Goal: Information Seeking & Learning: Learn about a topic

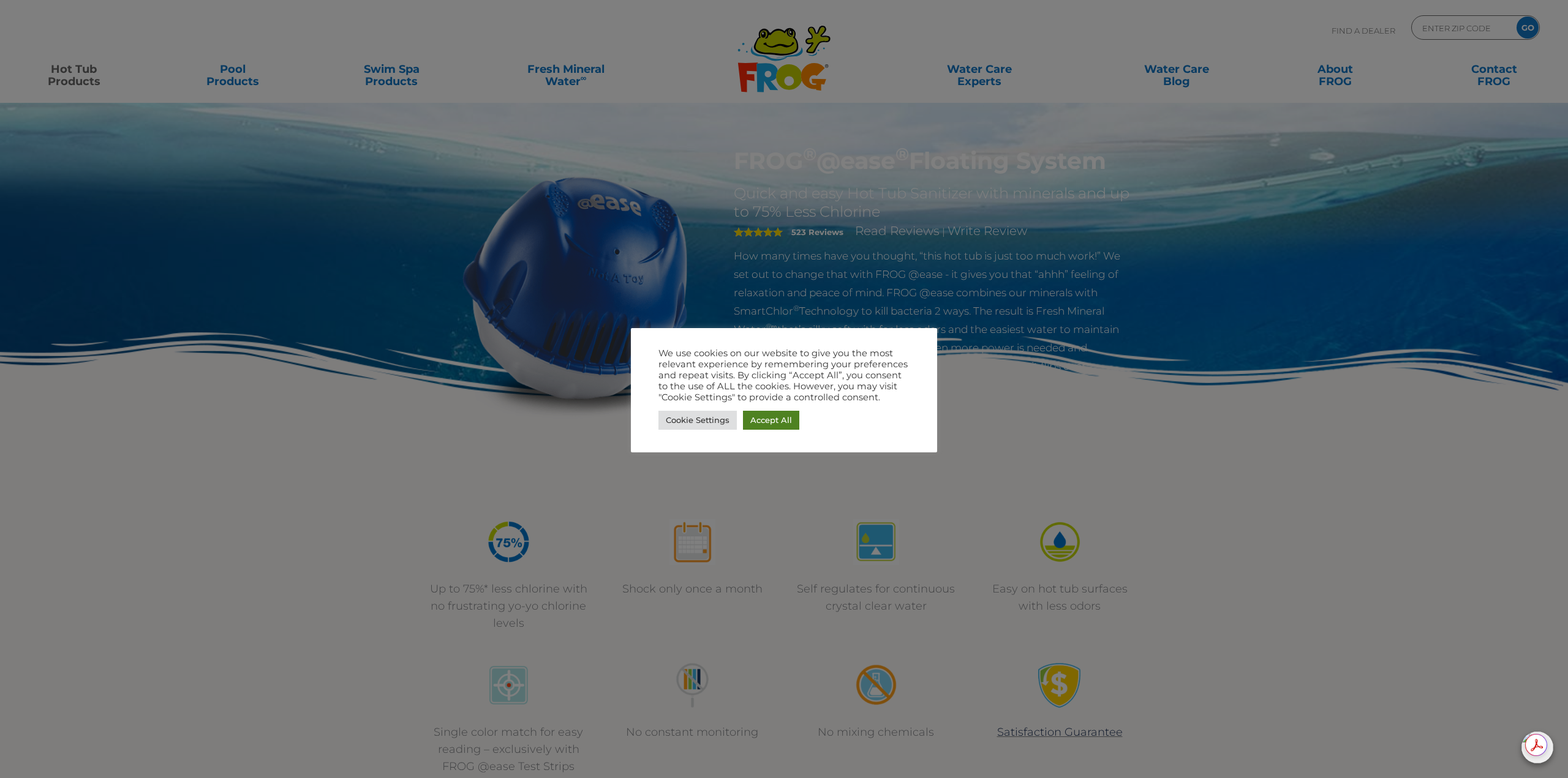
click at [766, 419] on link "Accept All" at bounding box center [770, 420] width 56 height 19
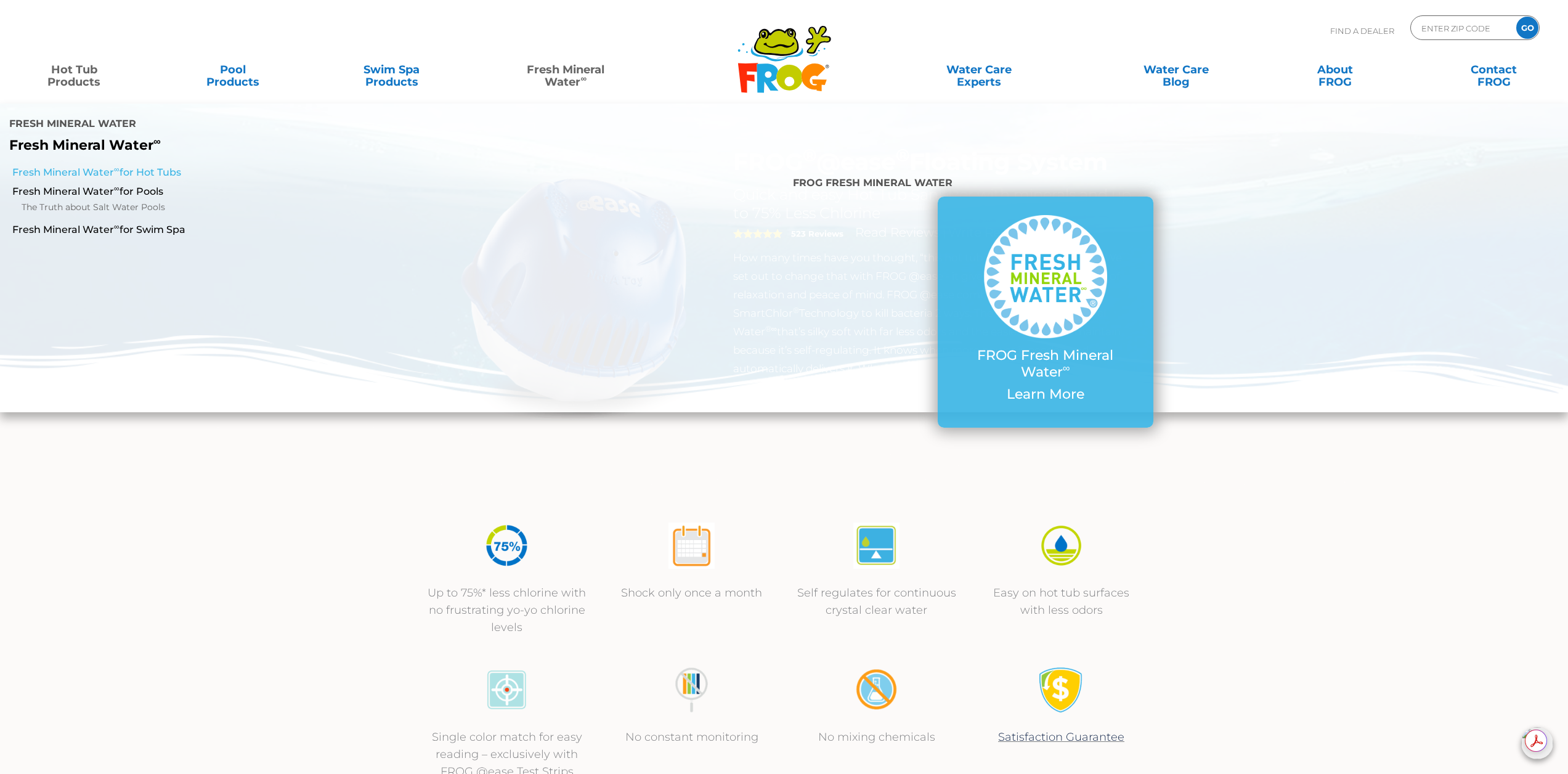
click at [164, 166] on link "Fresh Mineral Water ∞ for Hot Tubs" at bounding box center [267, 172] width 511 height 14
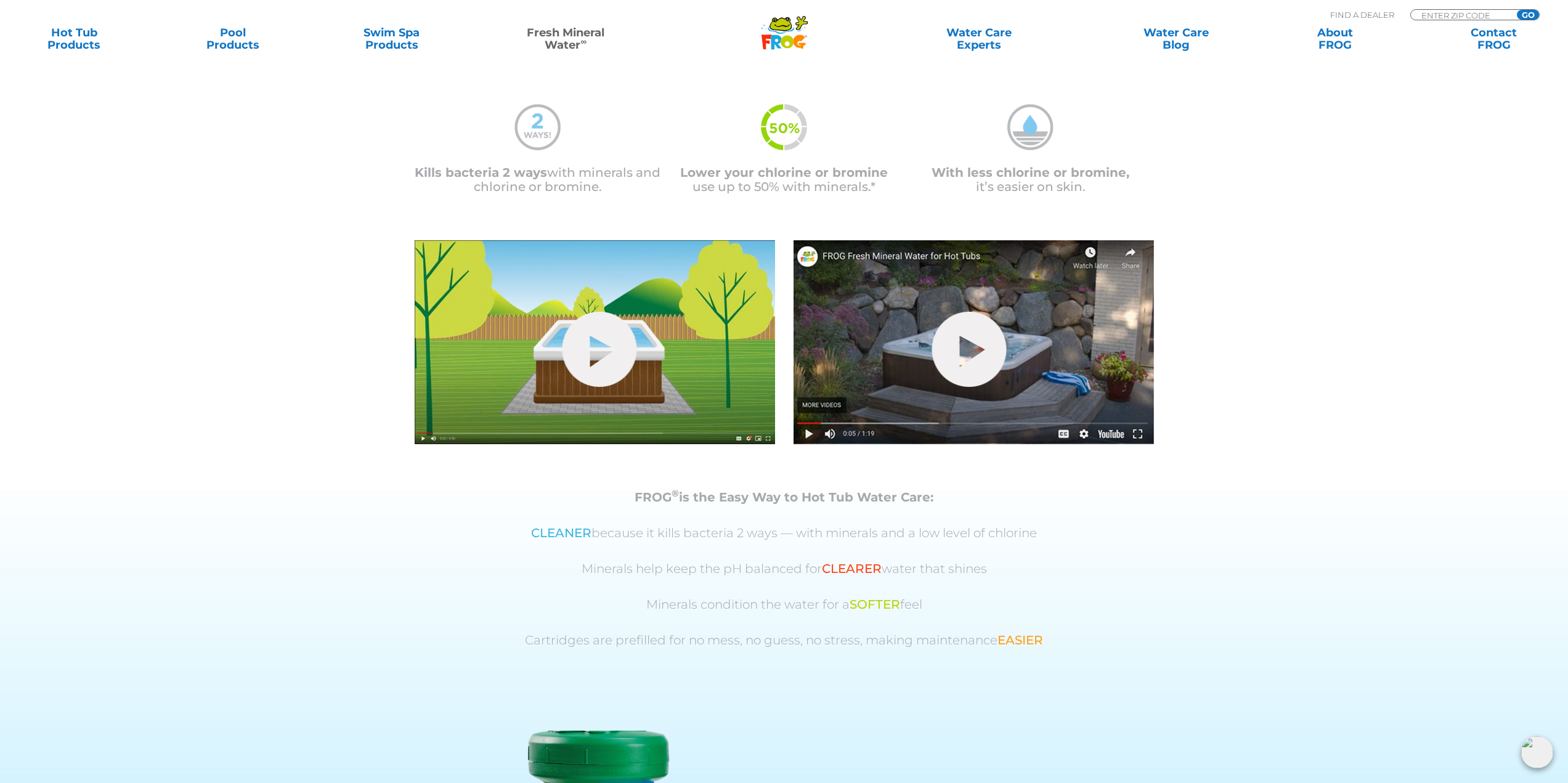
scroll to position [124, 0]
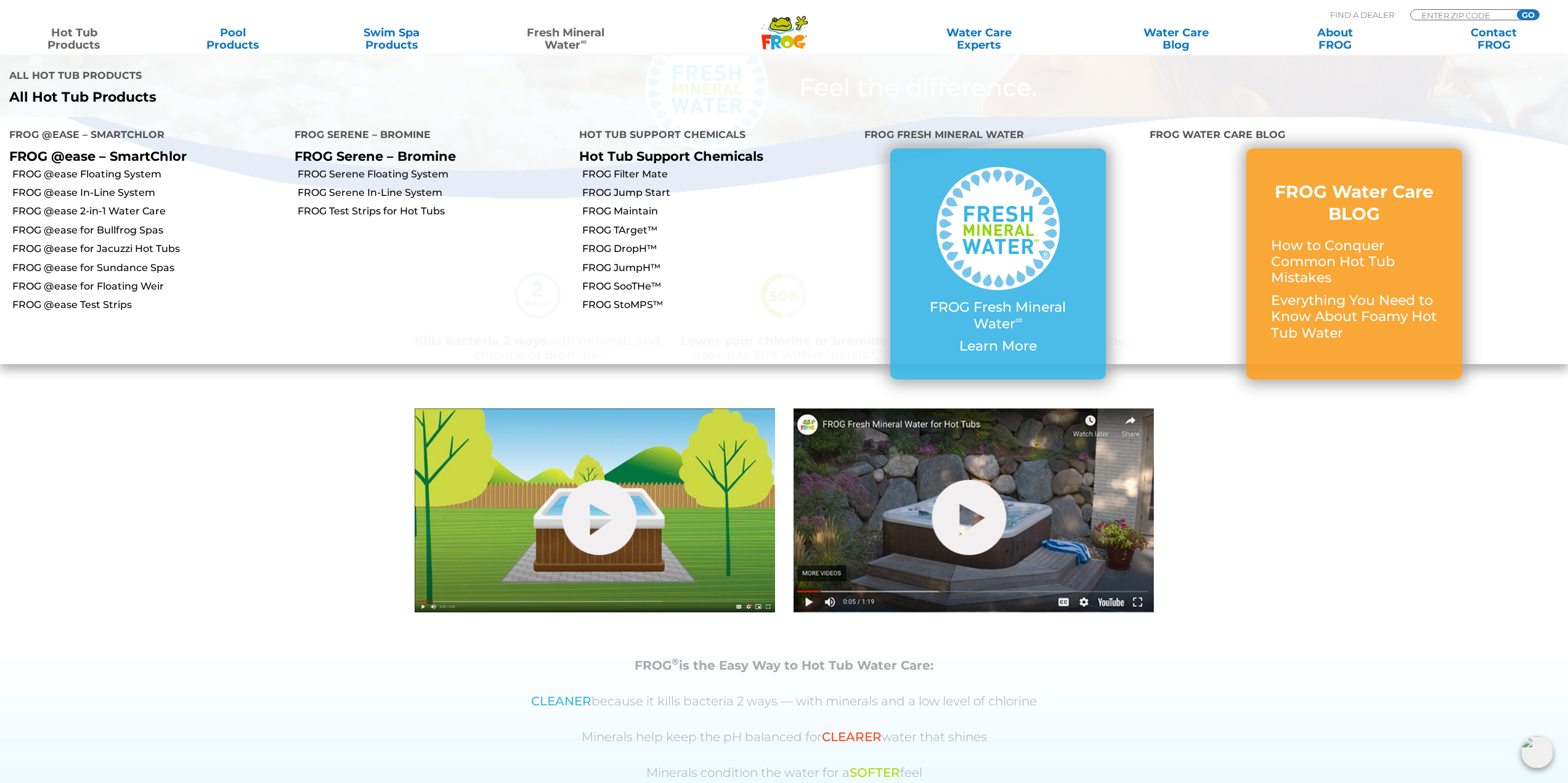
click at [62, 34] on link "Hot Tub Products" at bounding box center [74, 39] width 124 height 25
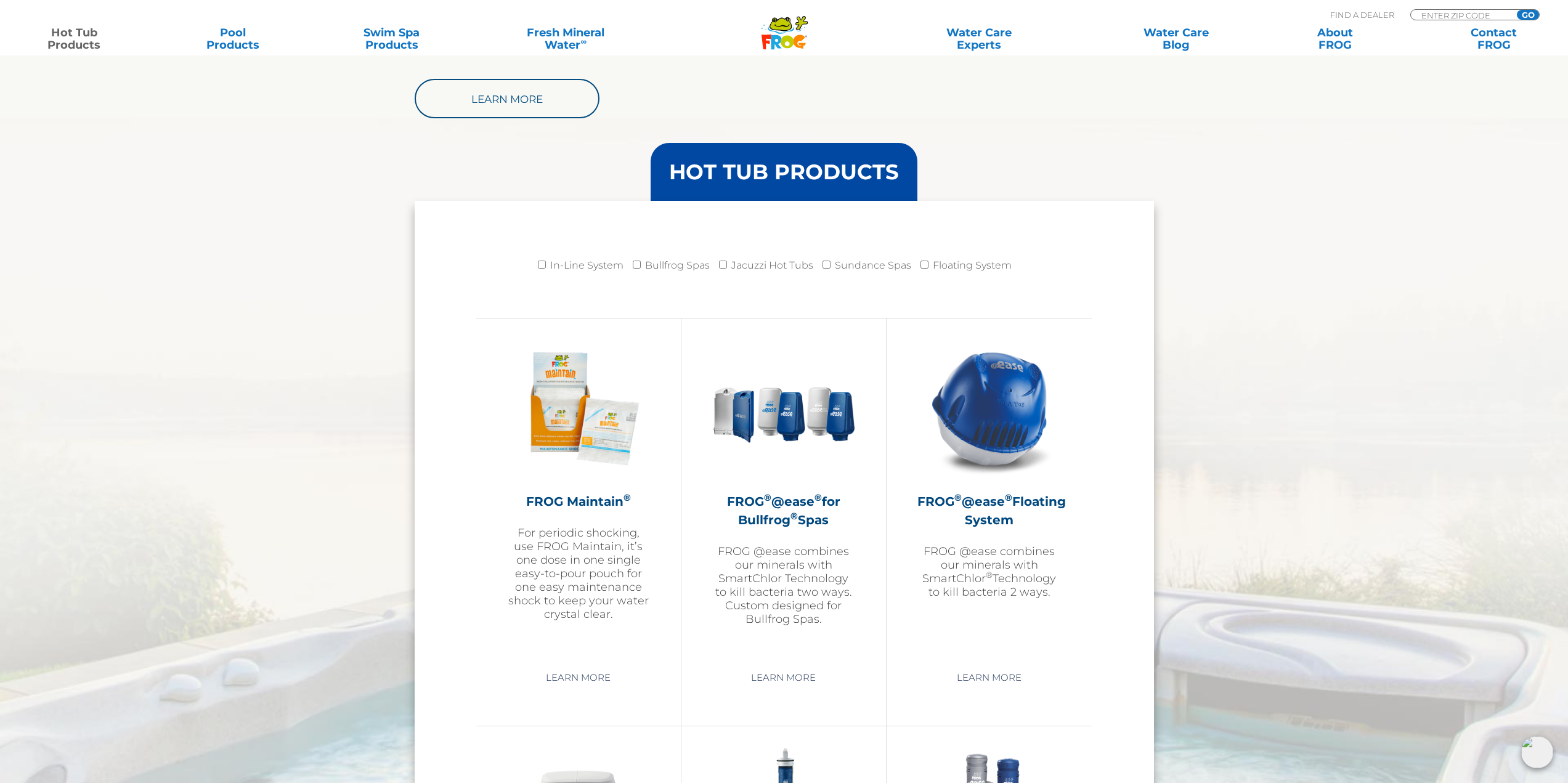
scroll to position [1294, 0]
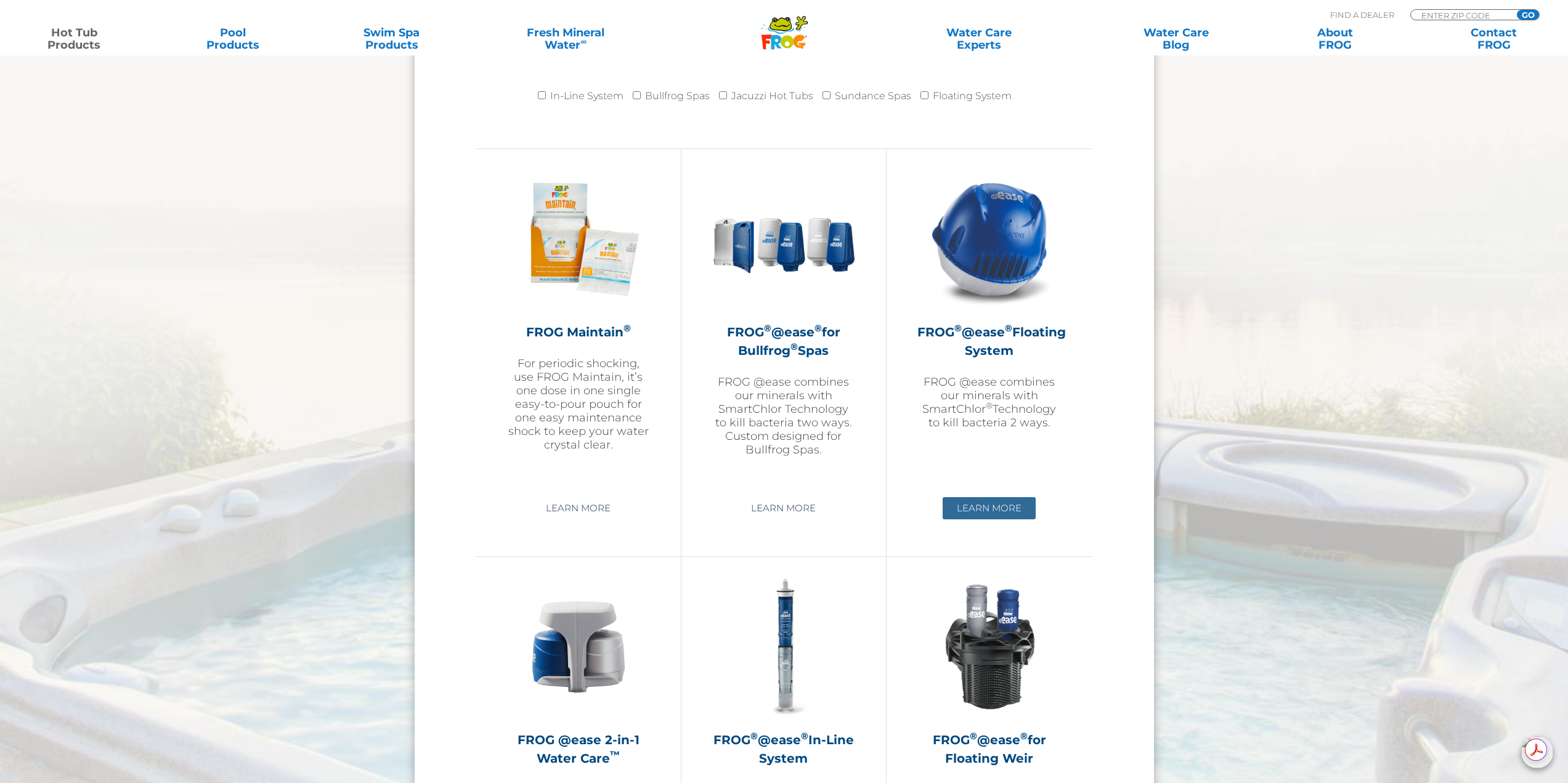
click at [999, 505] on link "Learn More" at bounding box center [989, 509] width 93 height 22
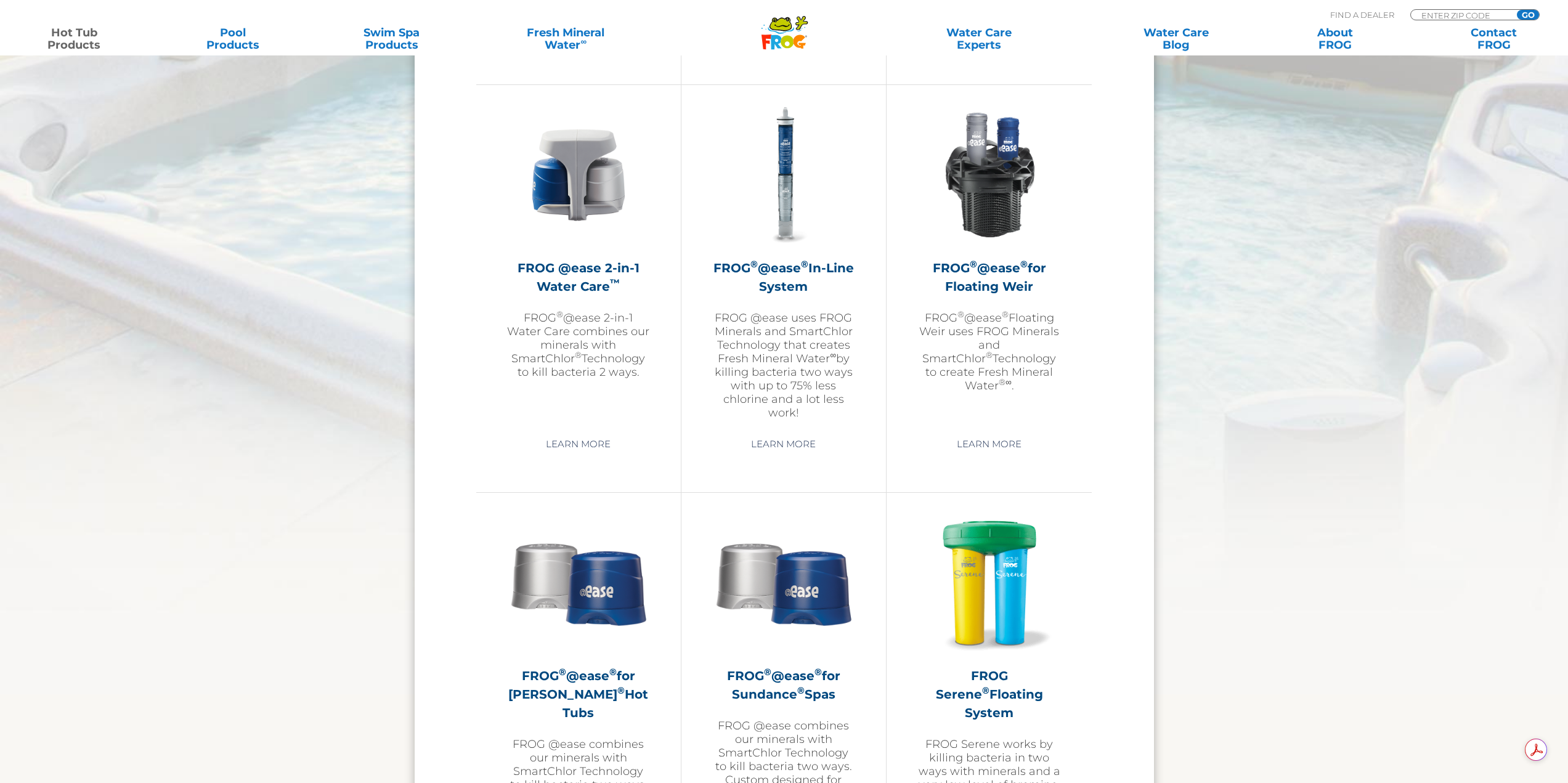
scroll to position [1956, 0]
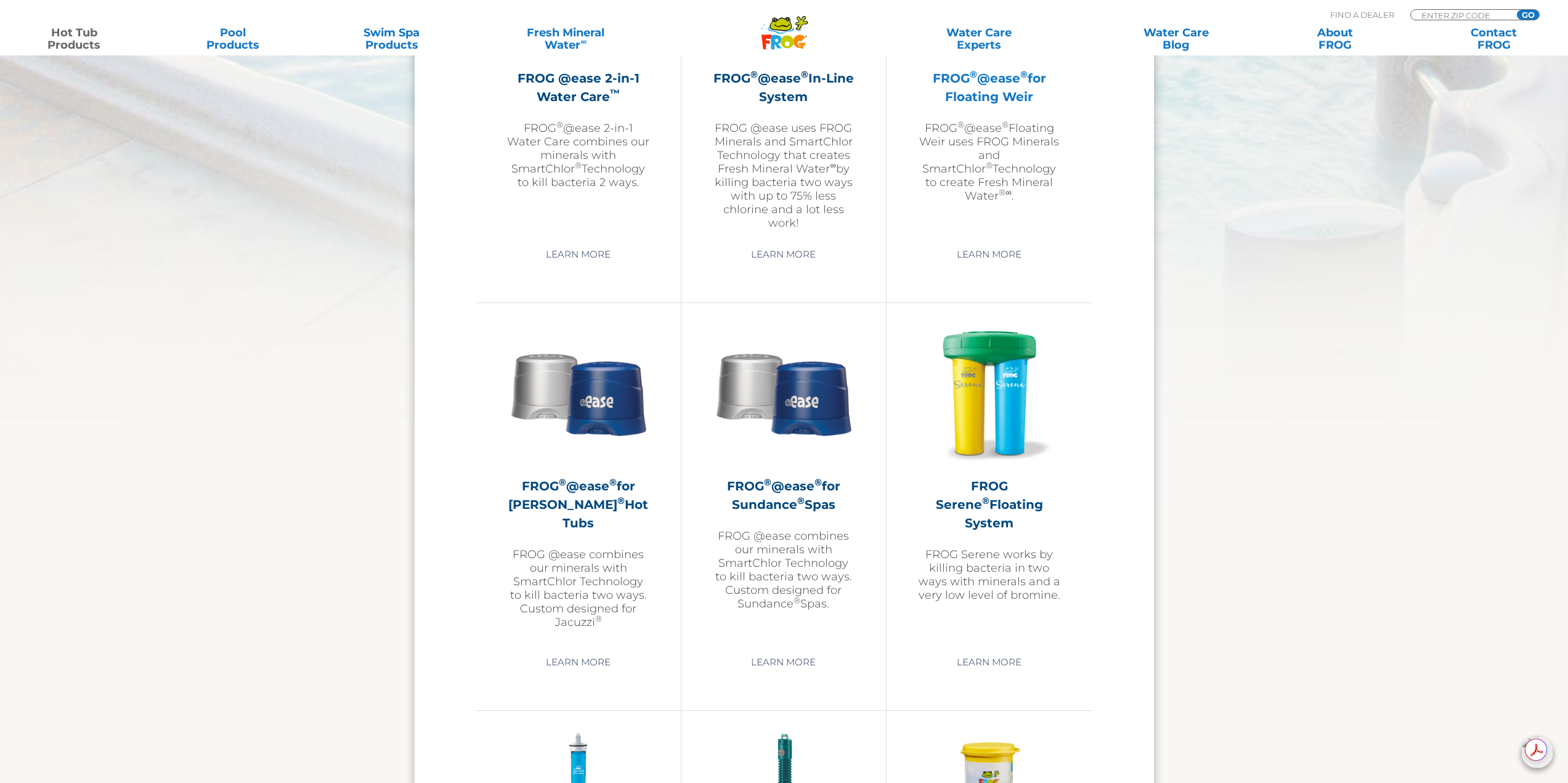
click at [960, 101] on h2 "FROG ® @ease ® for Floating Weir" at bounding box center [989, 87] width 144 height 37
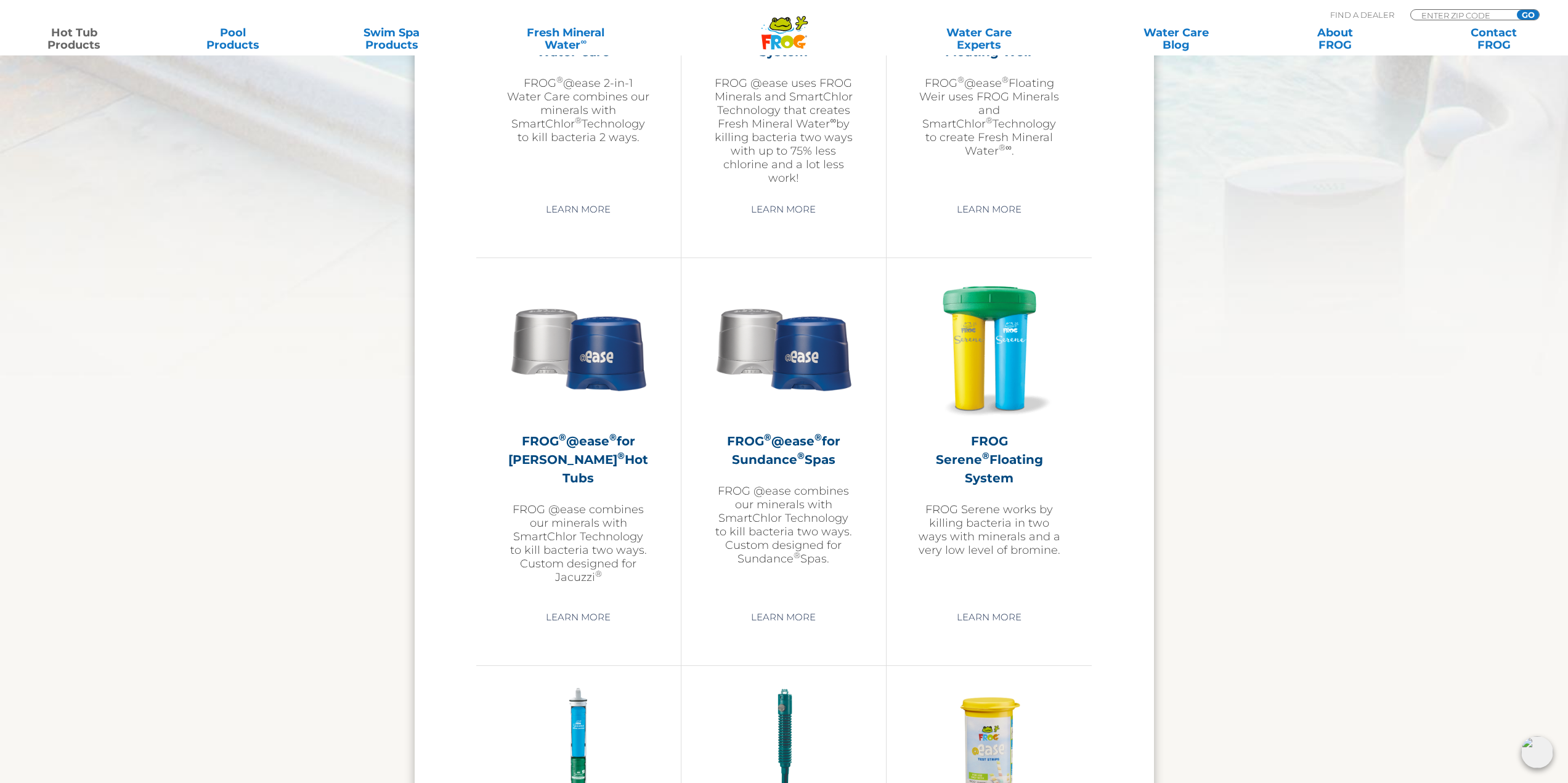
scroll to position [2017, 0]
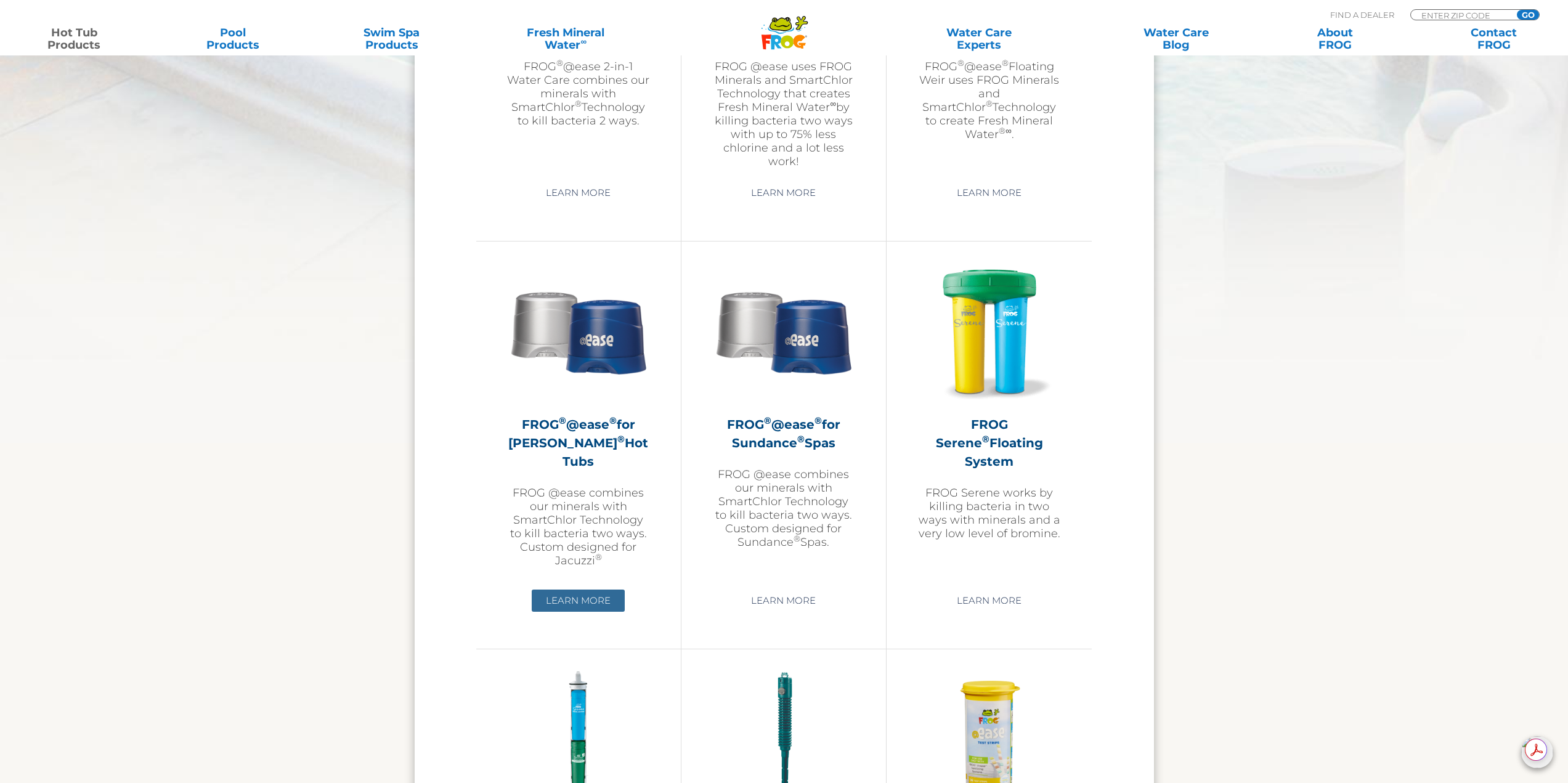
click at [582, 593] on link "Learn More" at bounding box center [578, 601] width 93 height 22
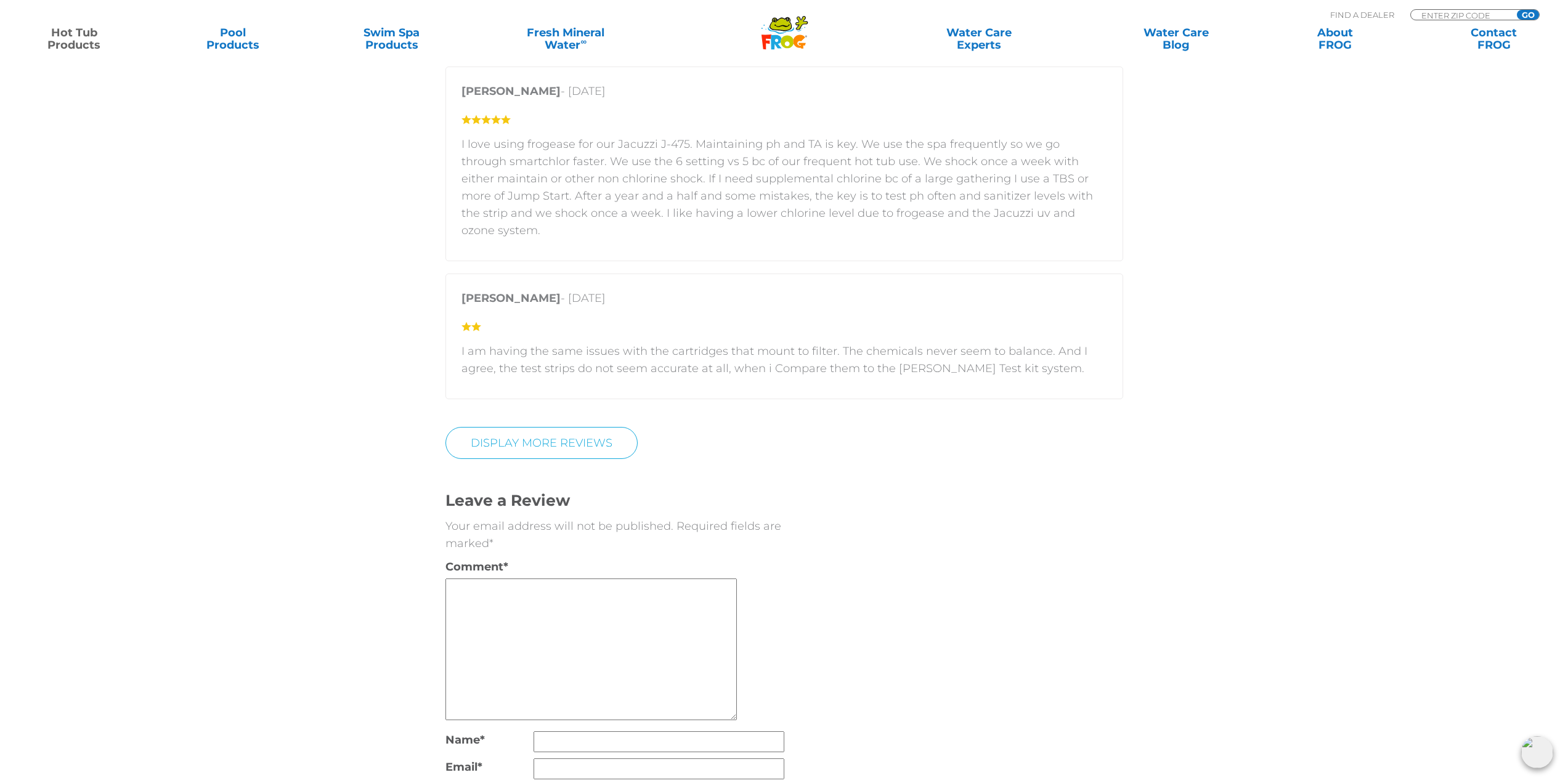
scroll to position [2958, 0]
click at [452, 429] on link "Display More Reviews" at bounding box center [542, 442] width 193 height 32
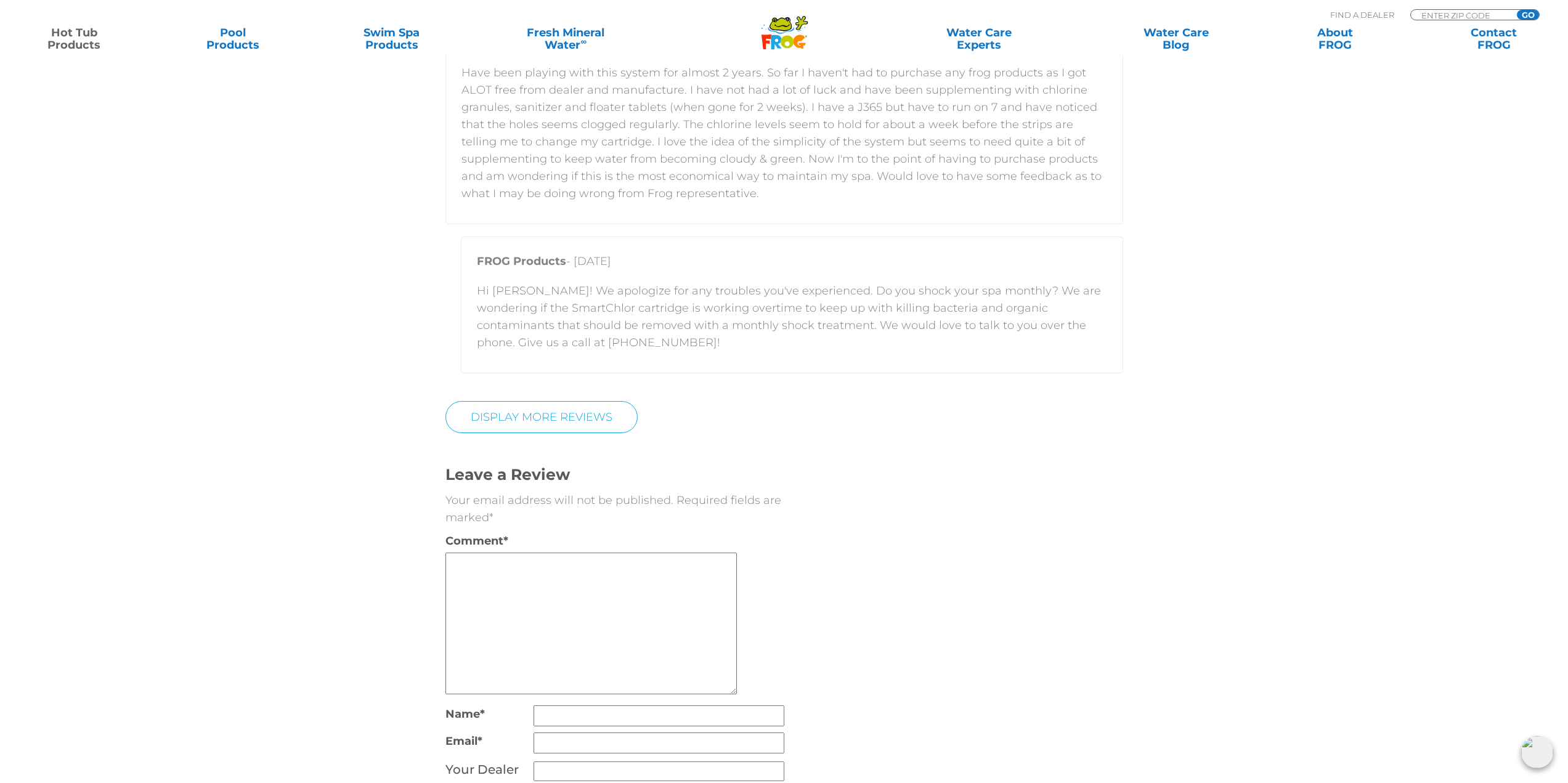
scroll to position [4252, 0]
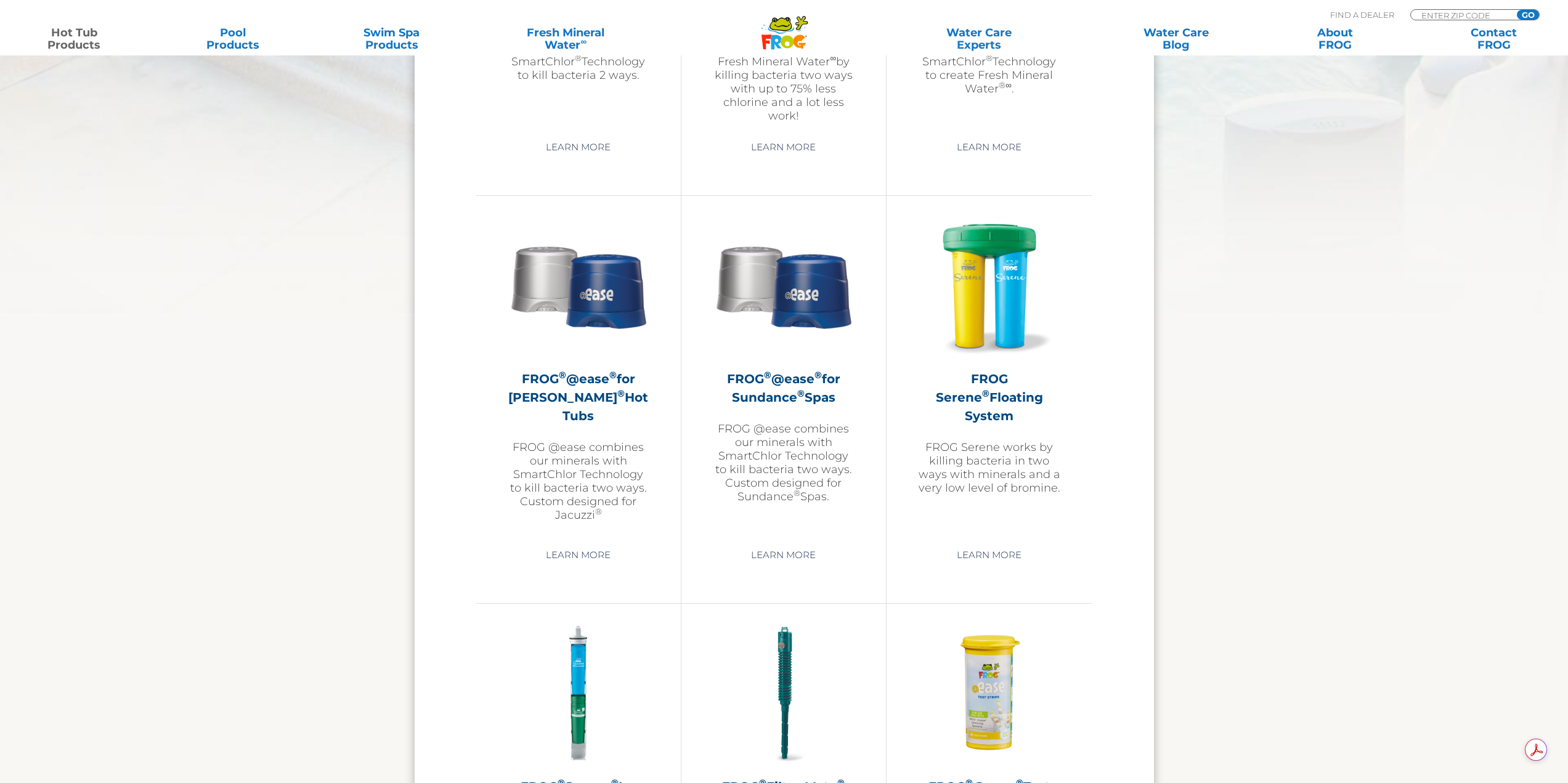
scroll to position [2017, 0]
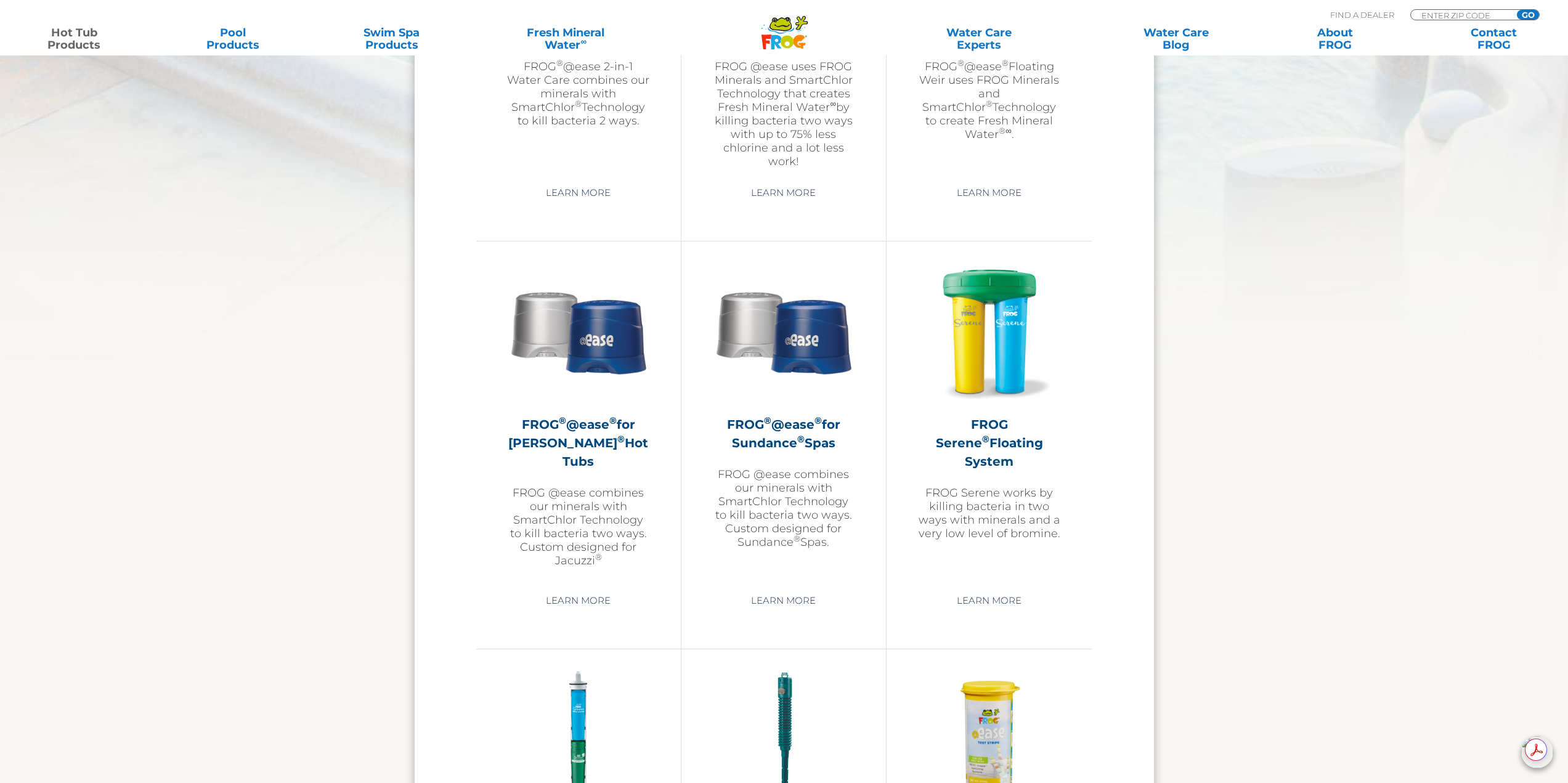
click at [570, 587] on div "Learn More" at bounding box center [579, 596] width 143 height 31
click at [570, 594] on link "Learn More" at bounding box center [578, 601] width 93 height 22
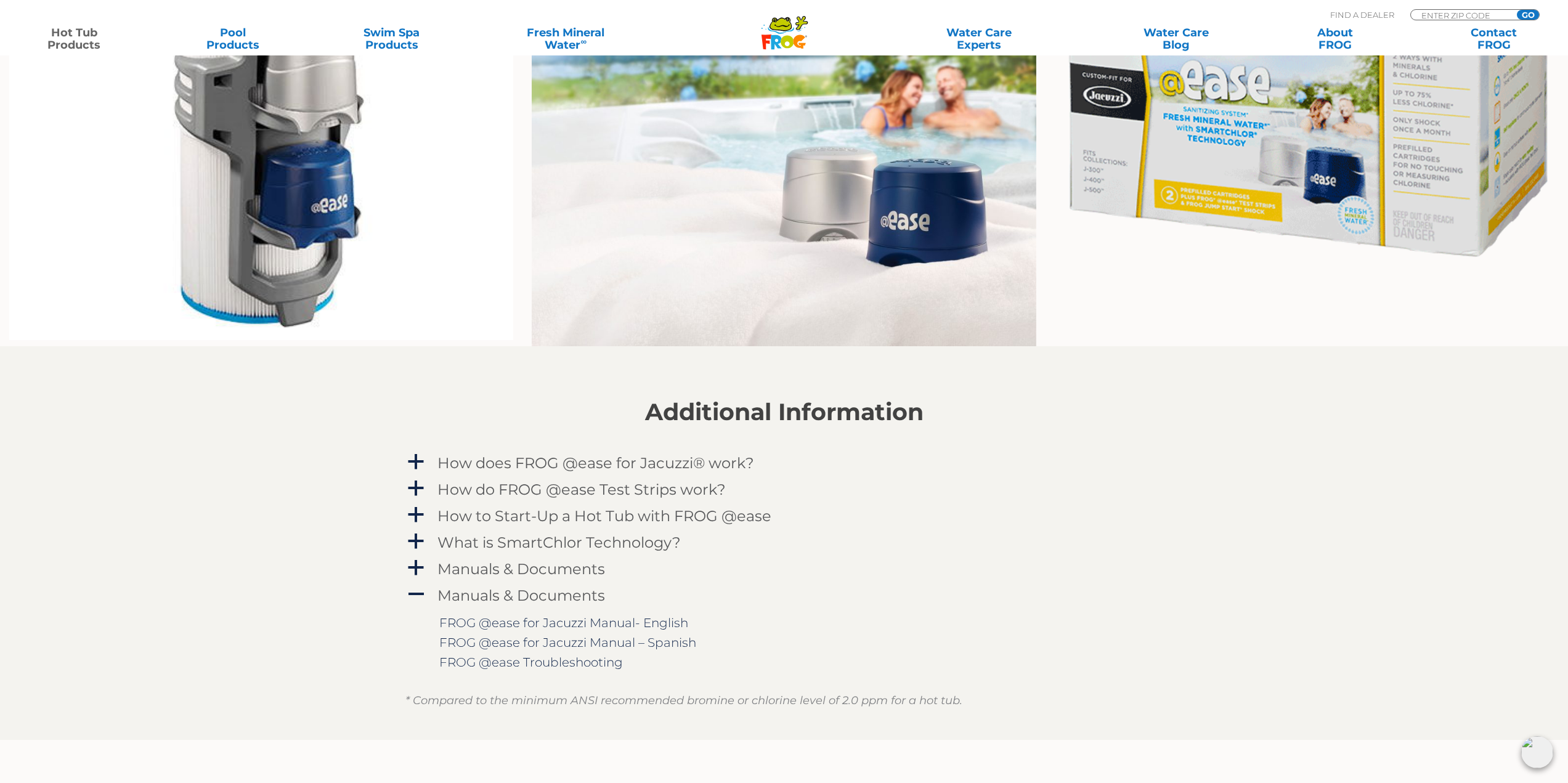
scroll to position [1171, 0]
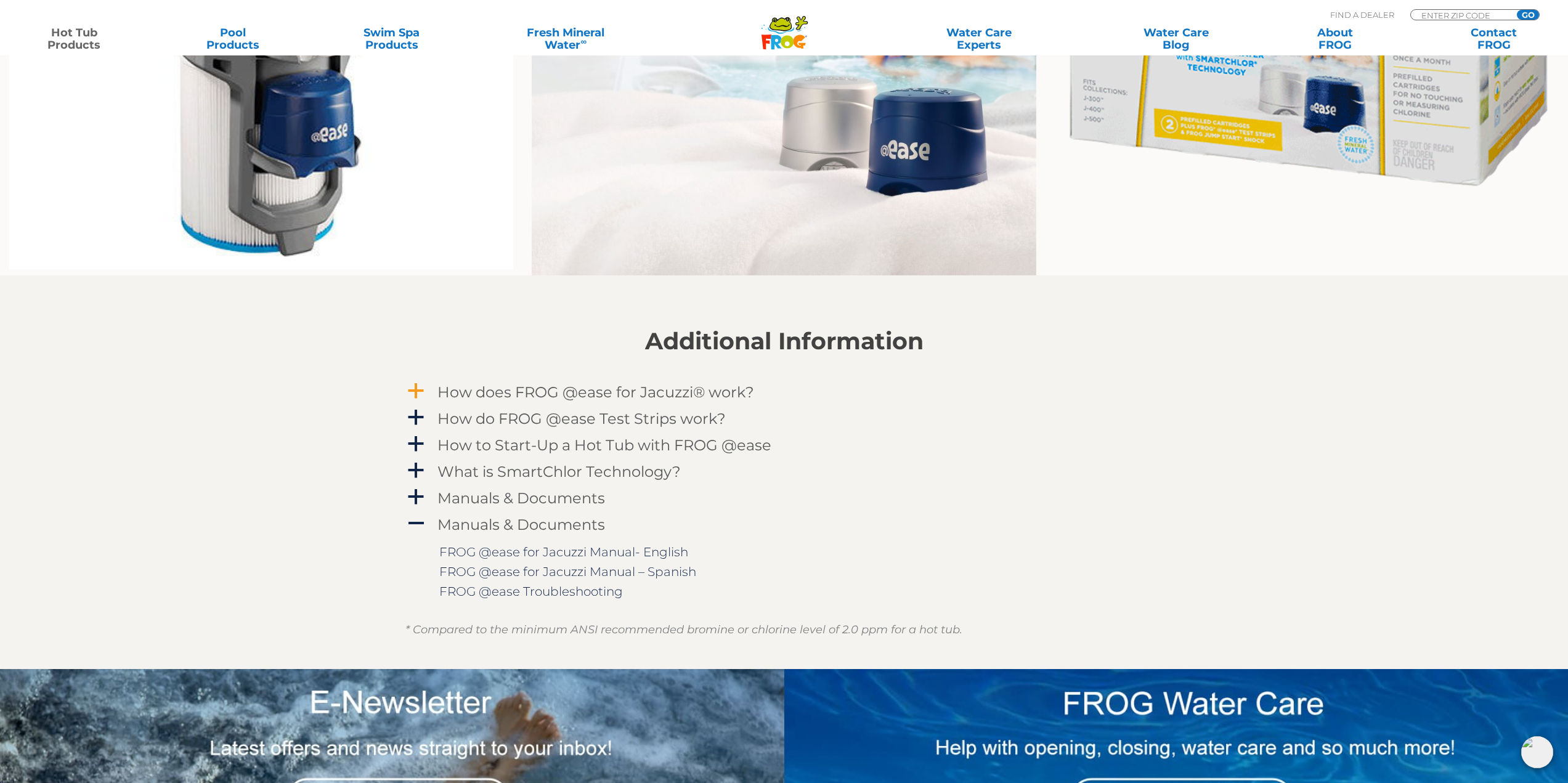
click at [412, 389] on span "a" at bounding box center [416, 391] width 18 height 18
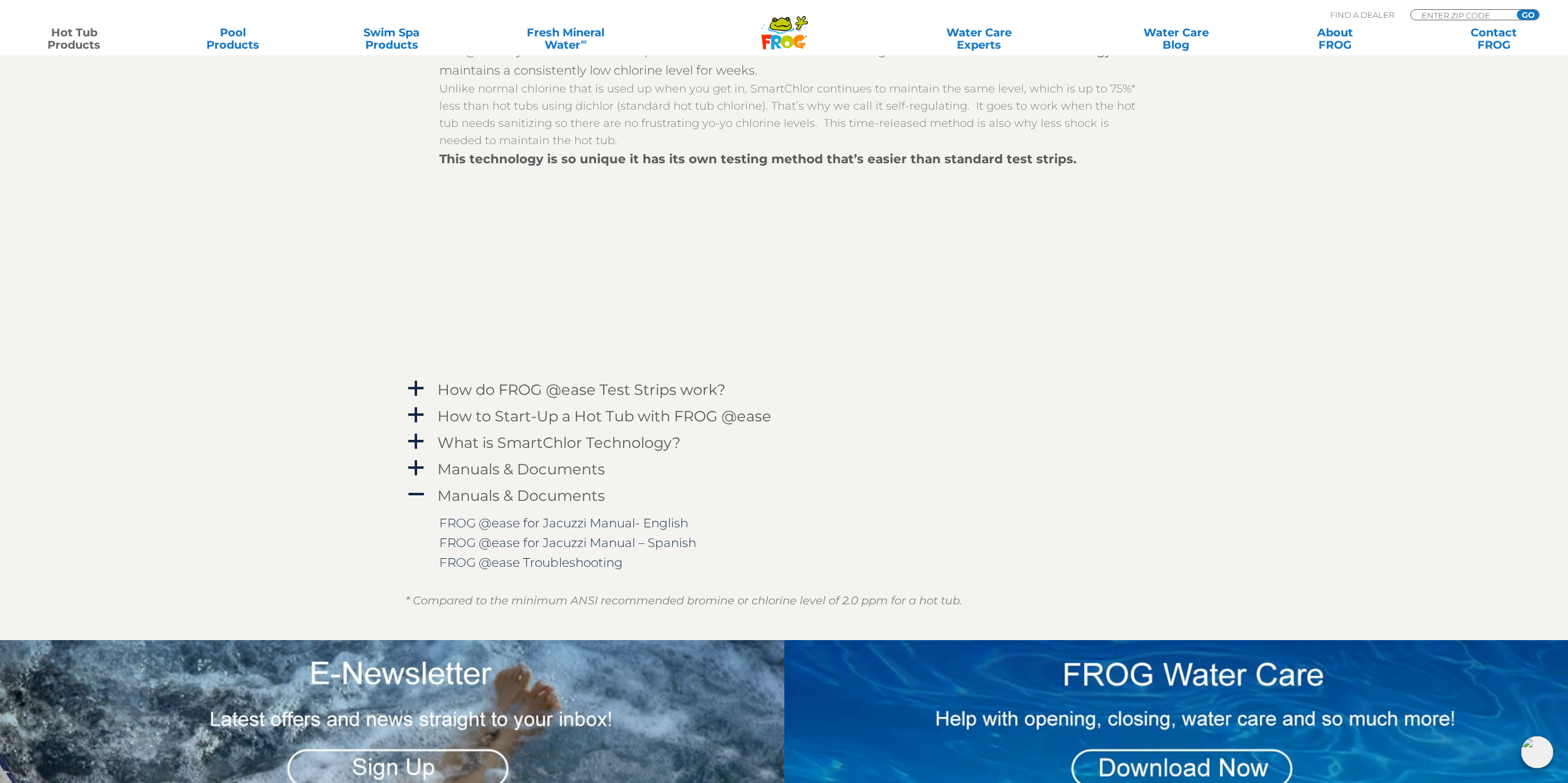
scroll to position [1541, 0]
click at [416, 471] on span "a" at bounding box center [416, 468] width 18 height 18
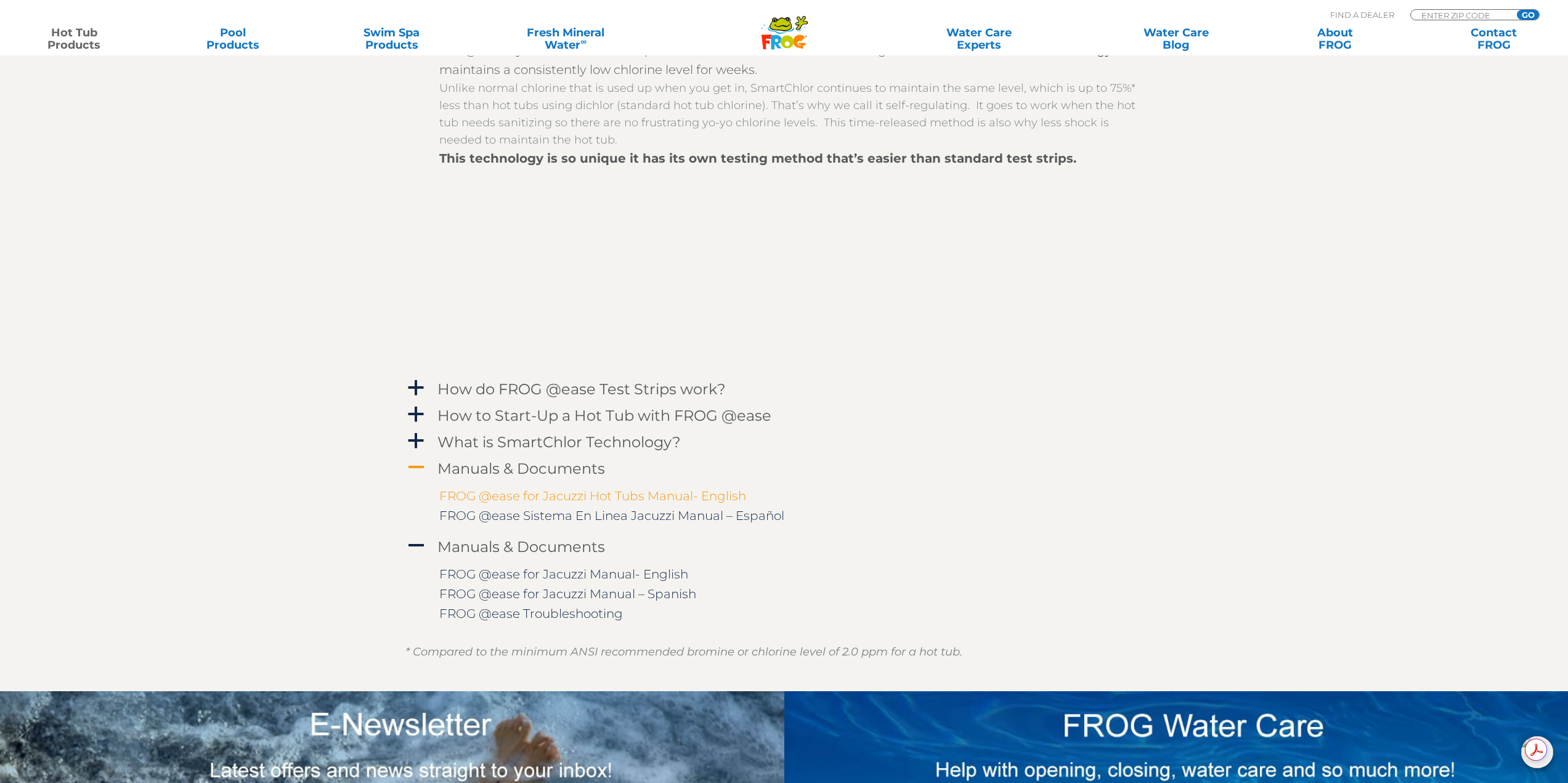
click at [599, 502] on link "FROG @ease for Jacuzzi Hot Tubs Manual- English" at bounding box center [593, 496] width 307 height 15
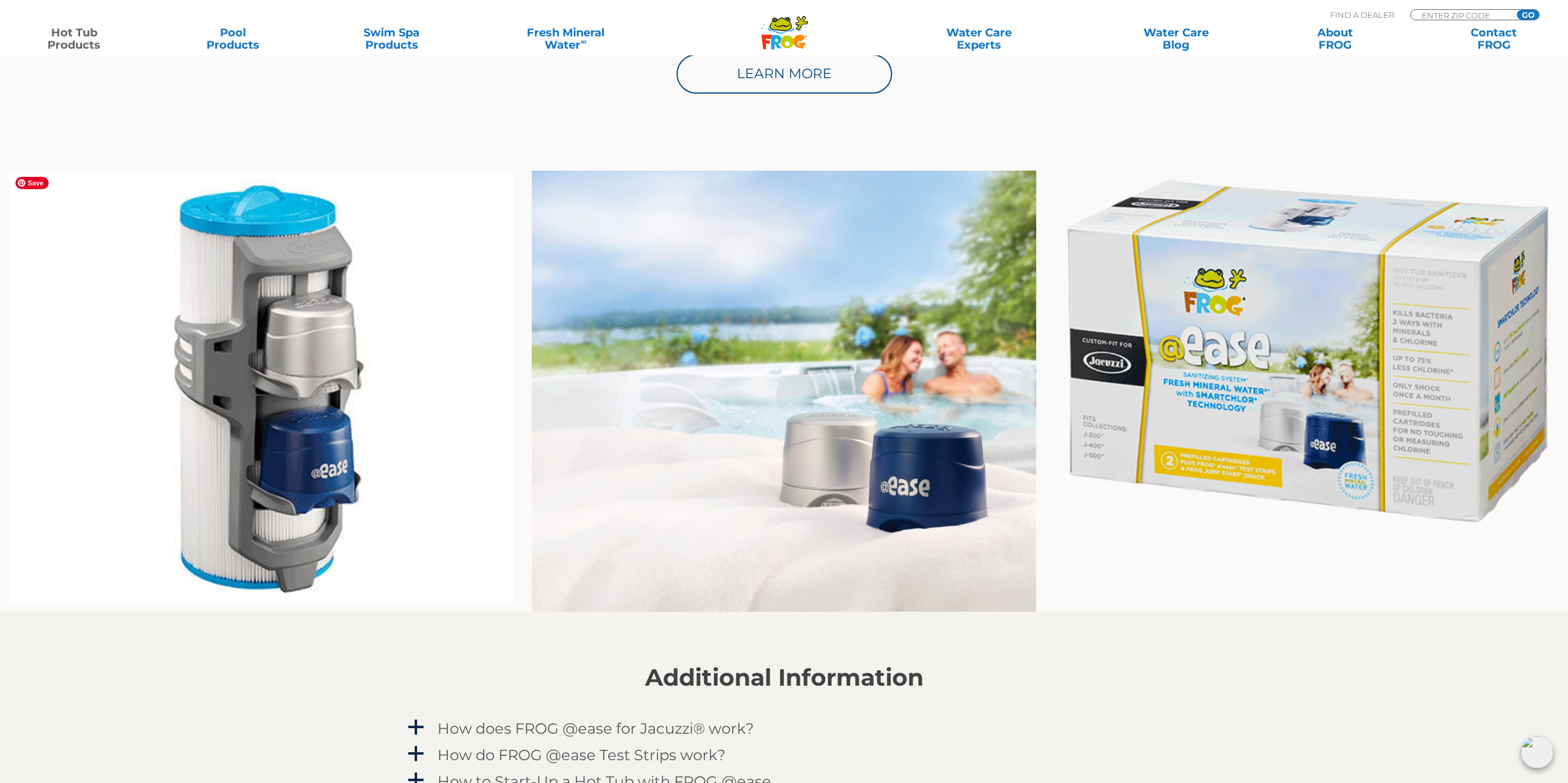
scroll to position [739, 0]
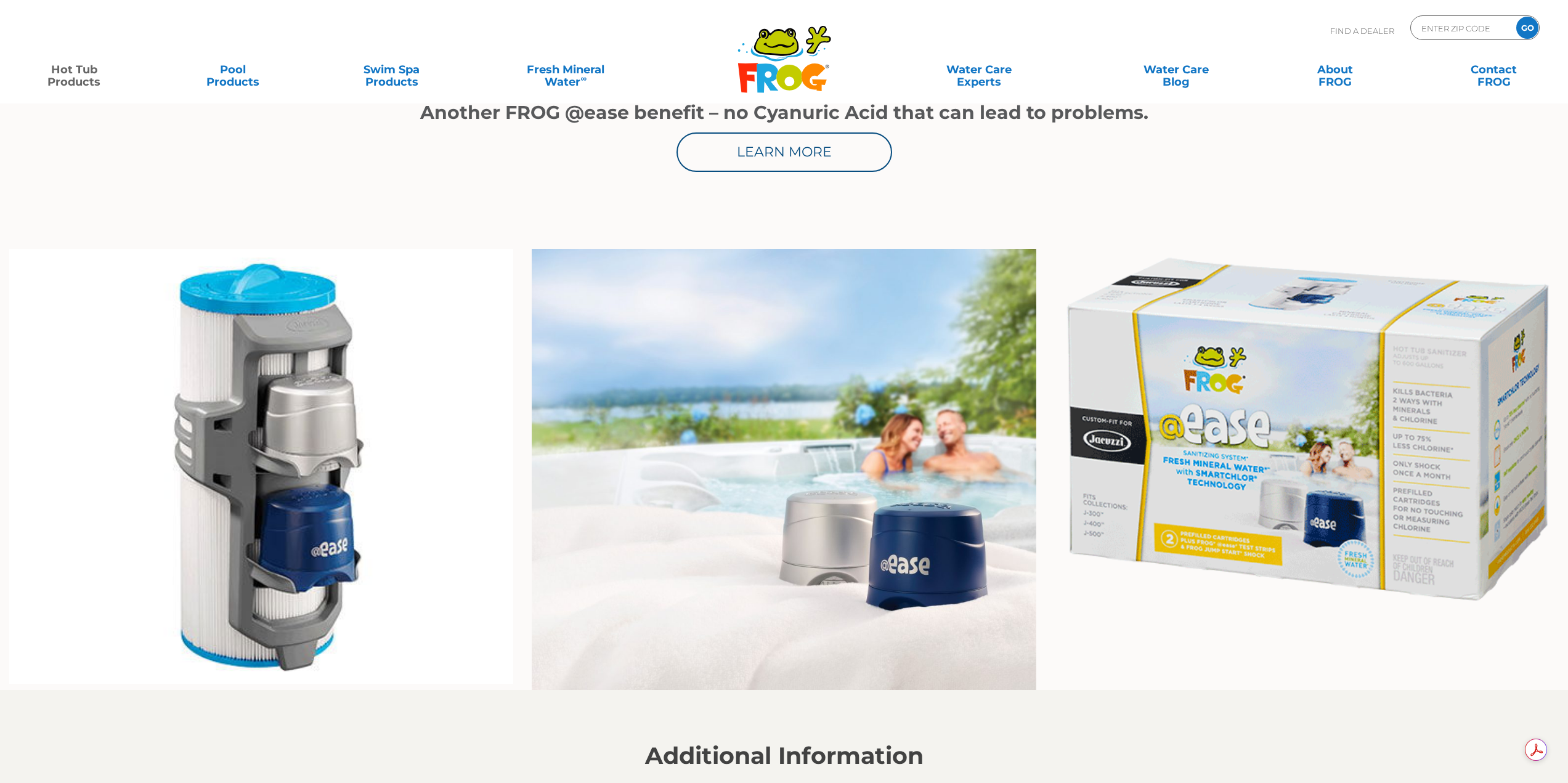
scroll to position [739, 0]
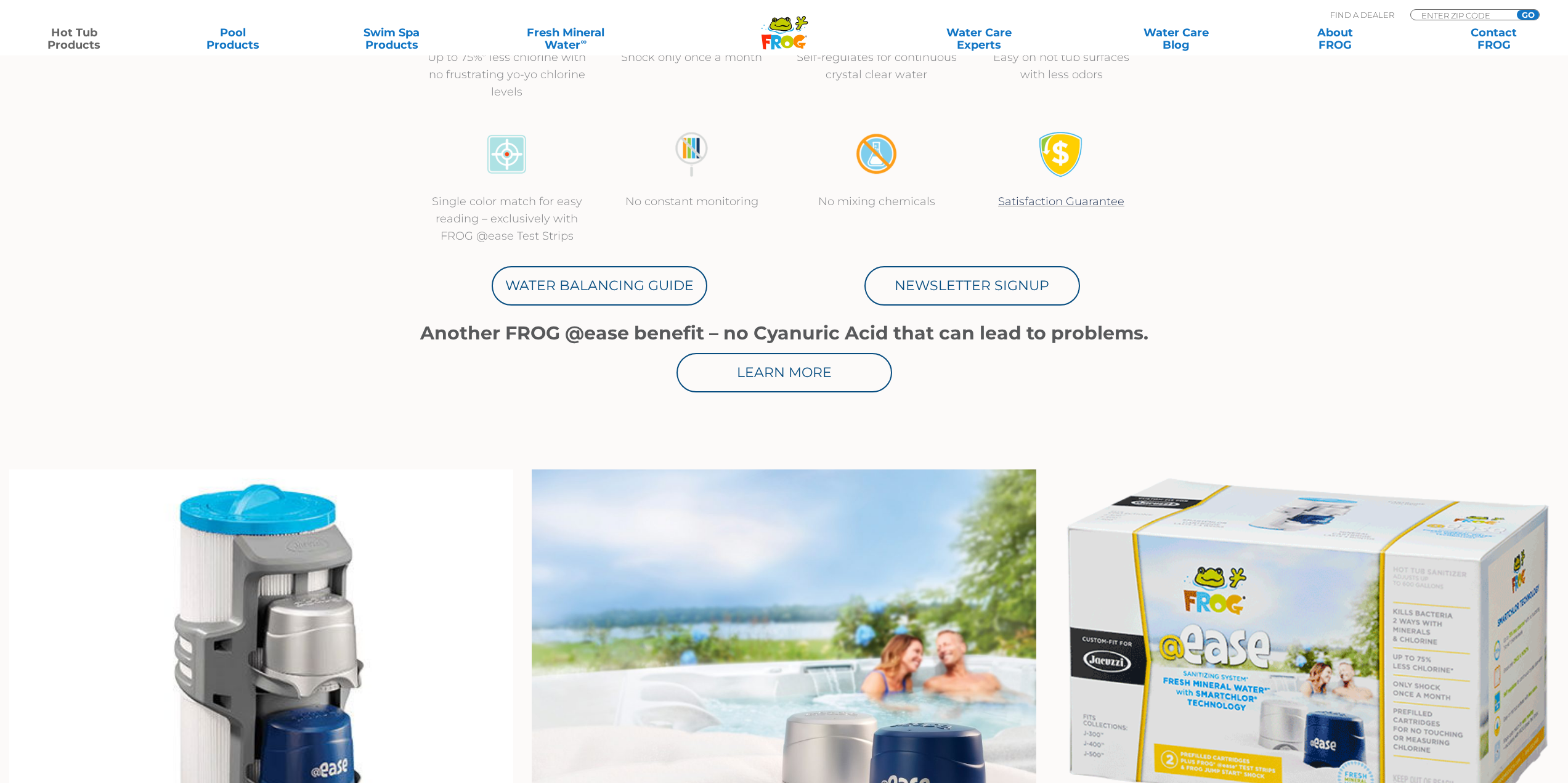
scroll to position [493, 0]
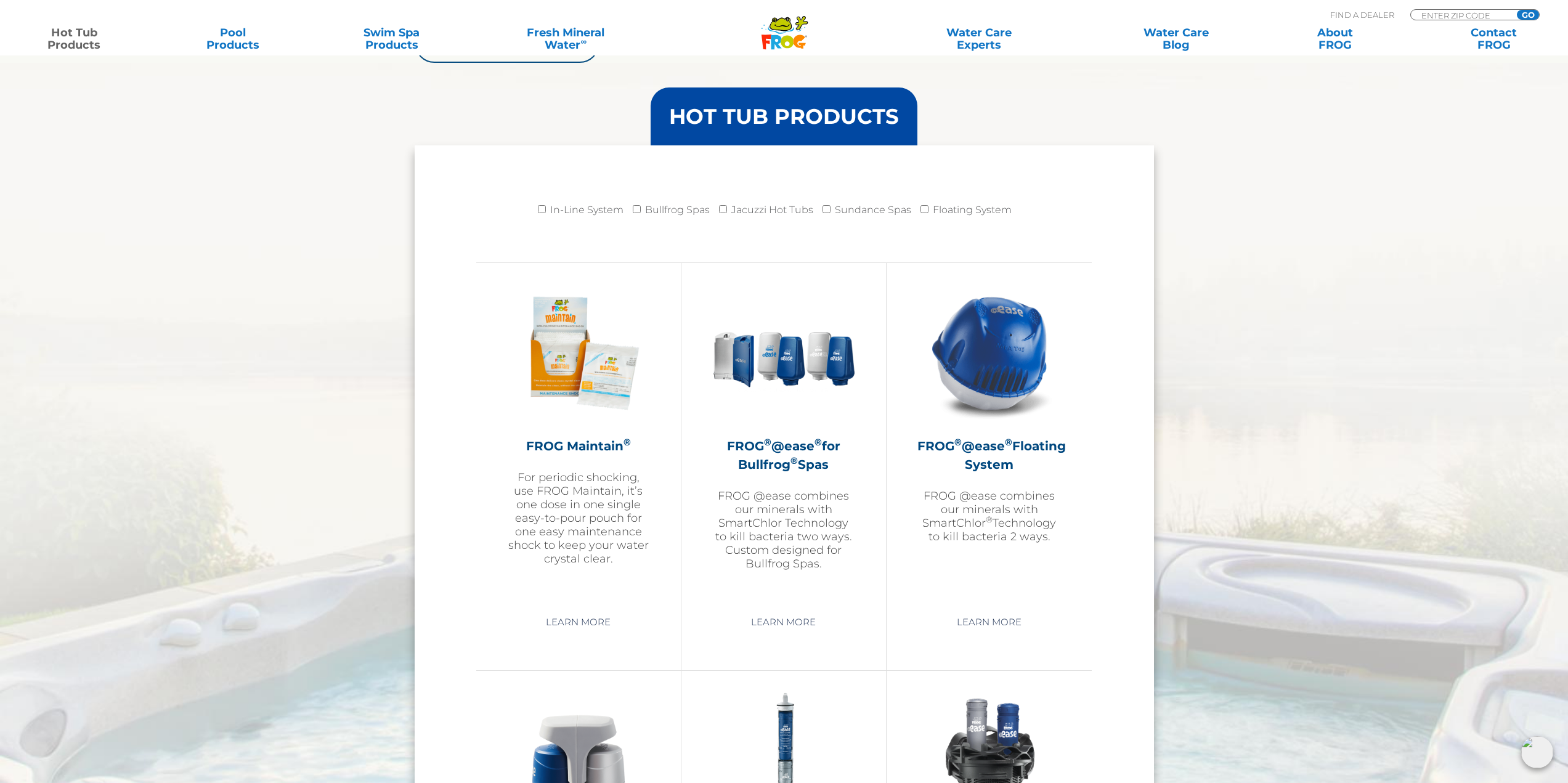
scroll to position [1155, 0]
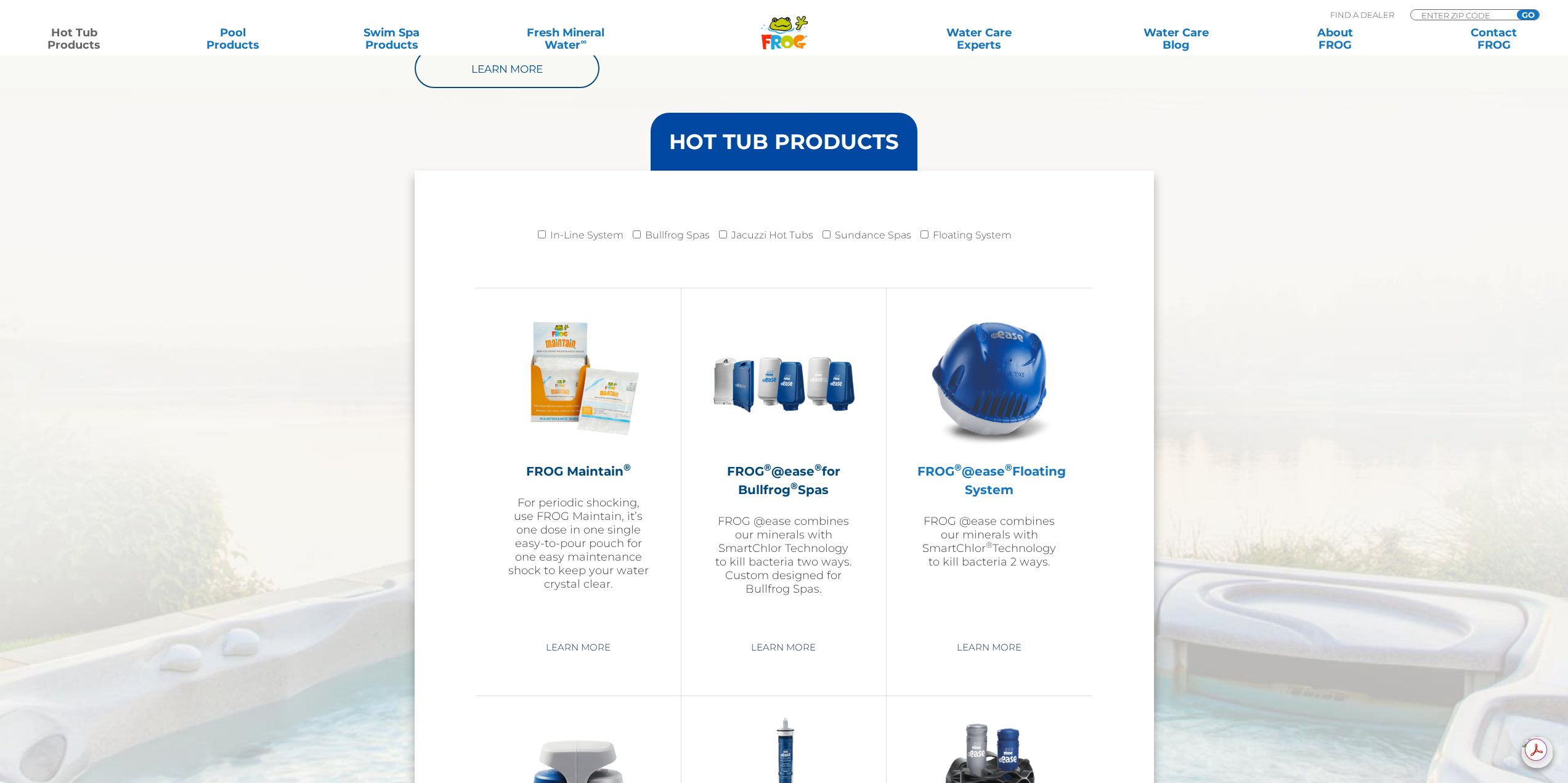
click at [1010, 482] on h2 "FROG ® @ease ® Floating System" at bounding box center [989, 481] width 144 height 37
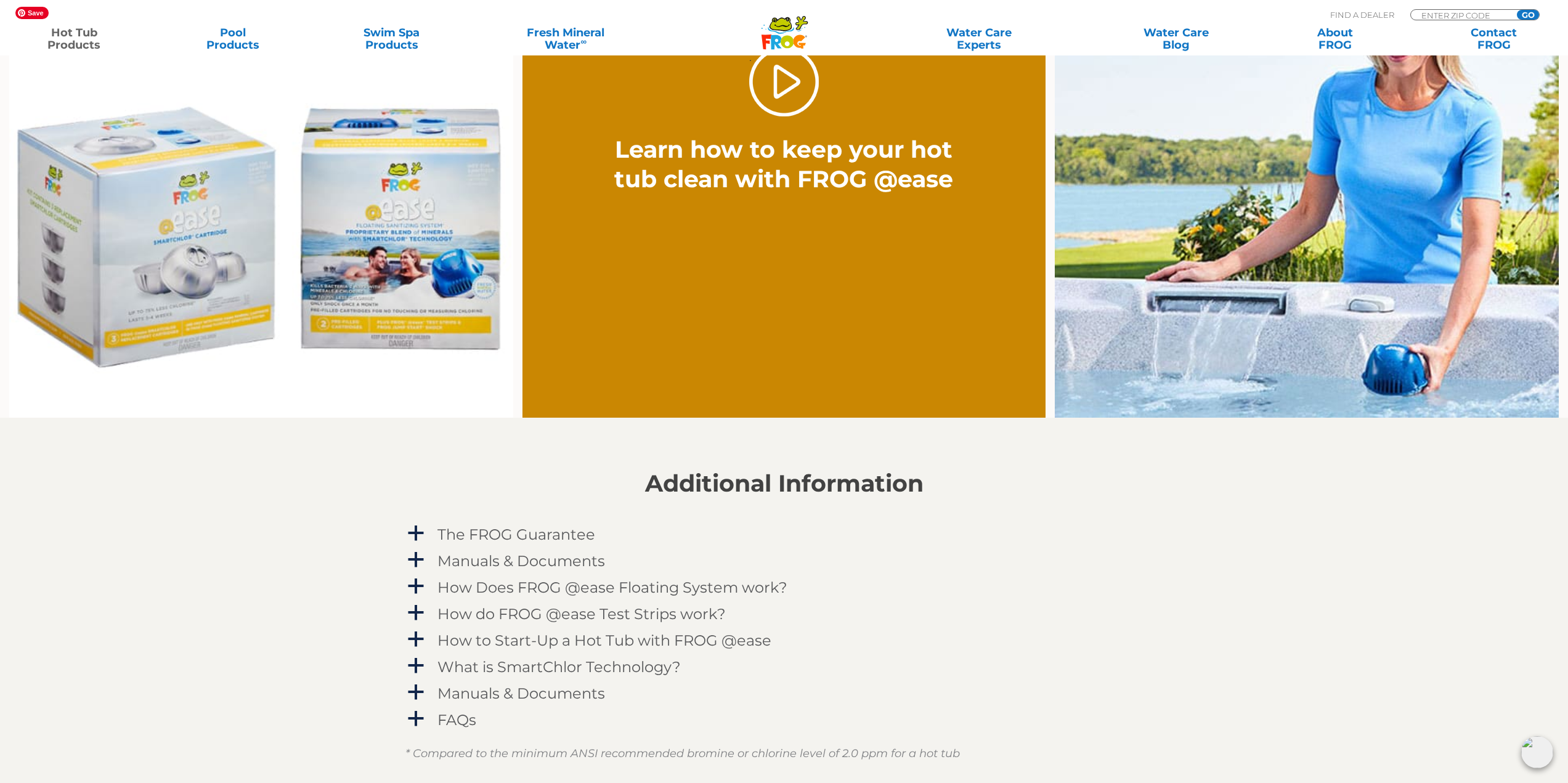
scroll to position [863, 0]
